Goal: Information Seeking & Learning: Learn about a topic

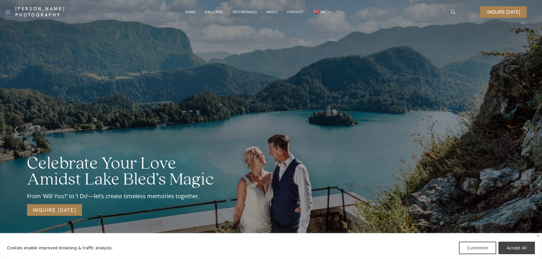
click at [216, 13] on link "Galleries" at bounding box center [214, 11] width 19 height 11
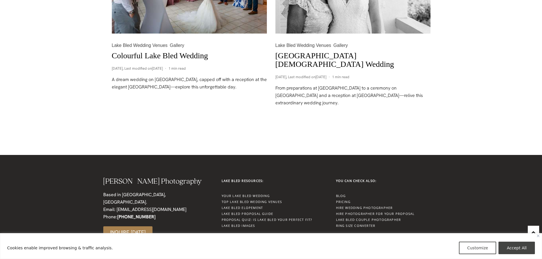
scroll to position [914, 0]
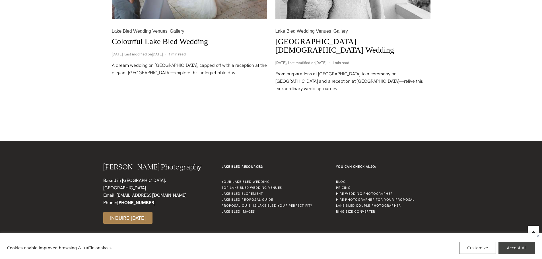
click at [341, 188] on link "Pricing" at bounding box center [343, 188] width 15 height 4
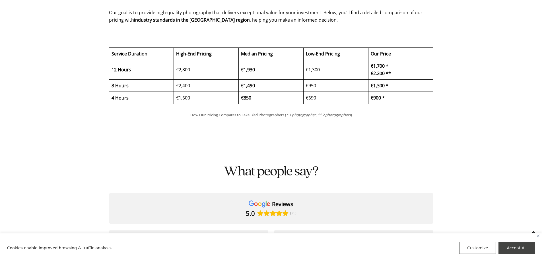
scroll to position [1481, 0]
